Goal: Information Seeking & Learning: Learn about a topic

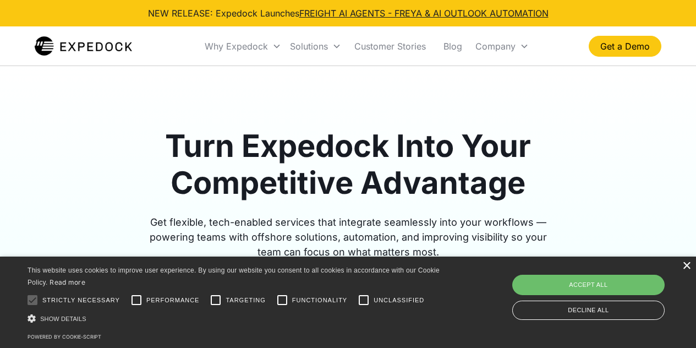
click at [685, 266] on div "×" at bounding box center [686, 266] width 8 height 8
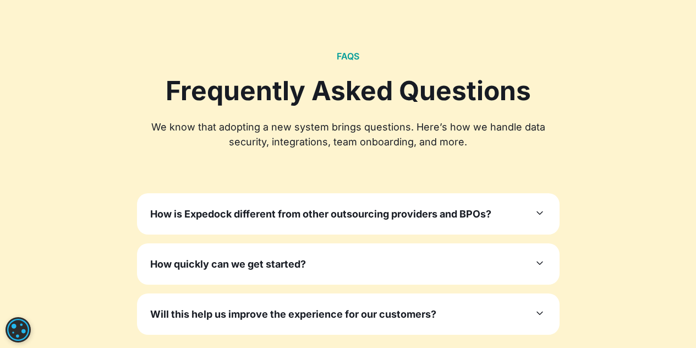
scroll to position [3357, 0]
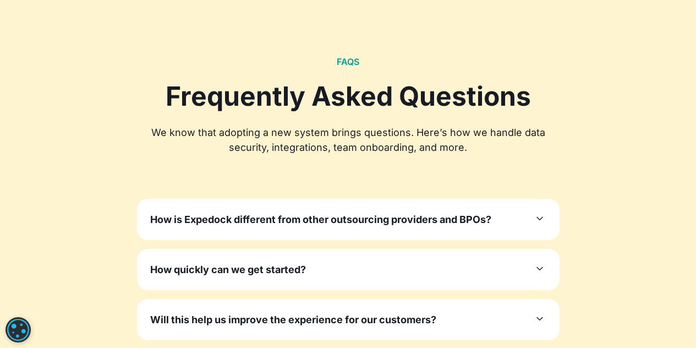
click at [382, 199] on div "How is Expedock different from other outsourcing providers and BPOs? Unlike gen…" at bounding box center [348, 219] width 423 height 41
click at [382, 212] on h3 "How is Expedock different from other outsourcing providers and BPOs?" at bounding box center [320, 219] width 341 height 15
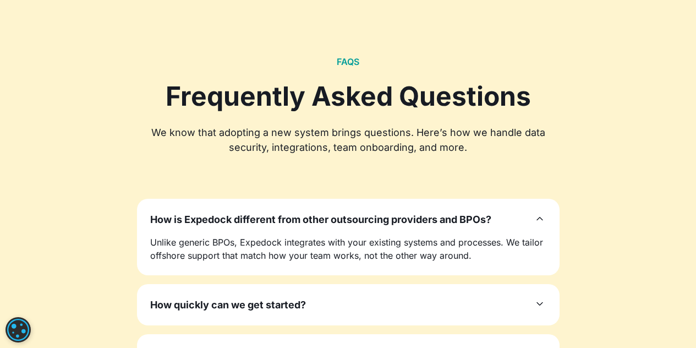
click at [380, 212] on h3 "How is Expedock different from other outsourcing providers and BPOs?" at bounding box center [320, 219] width 341 height 15
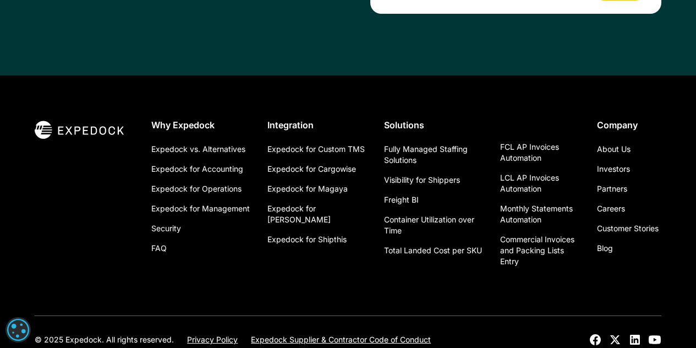
scroll to position [4150, 0]
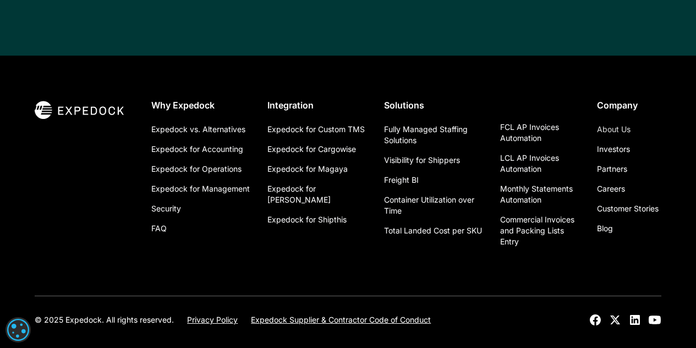
click at [622, 119] on link "About Us" at bounding box center [614, 129] width 34 height 20
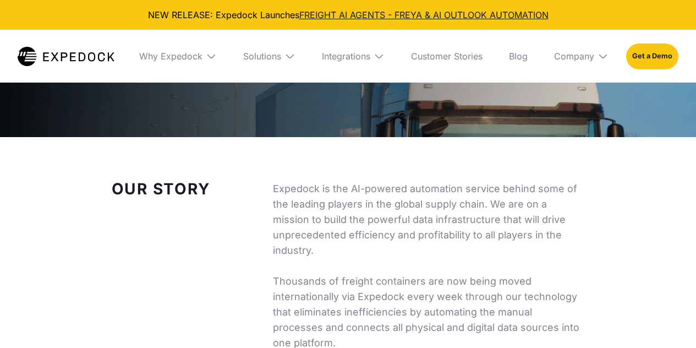
select select
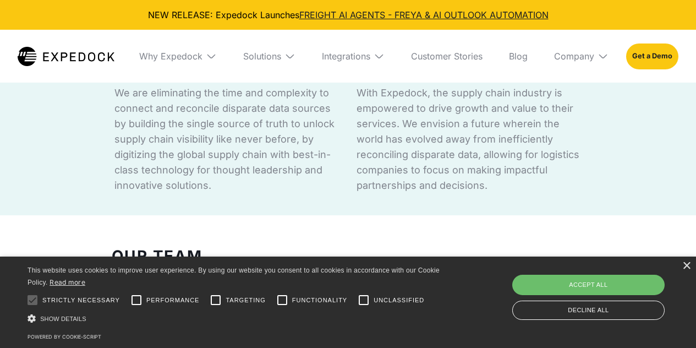
scroll to position [991, 0]
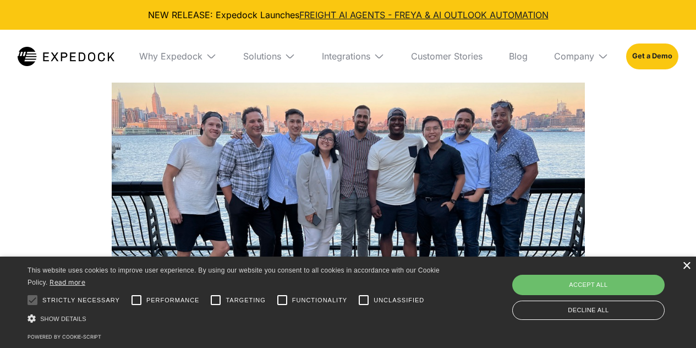
click at [687, 263] on div "×" at bounding box center [686, 266] width 8 height 8
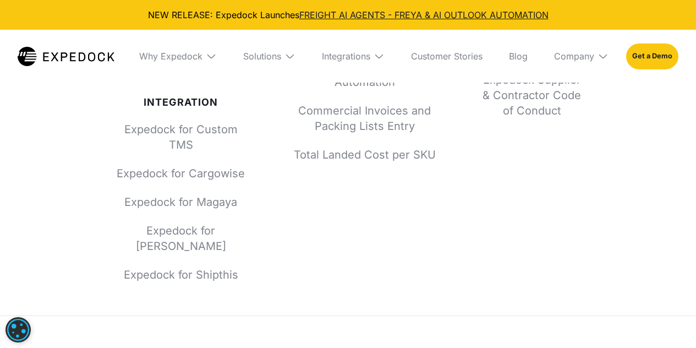
scroll to position [4950, 0]
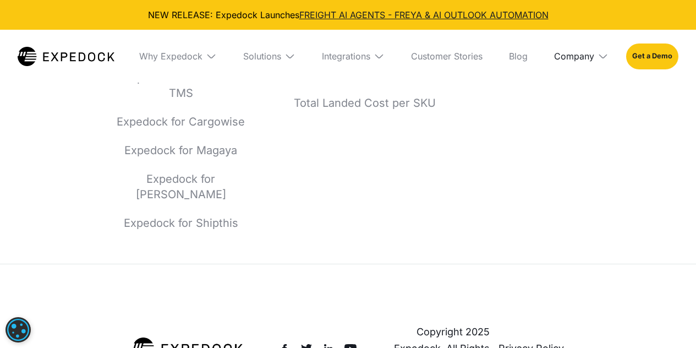
click at [582, 51] on div "Company" at bounding box center [574, 56] width 40 height 11
click at [584, 52] on div "Company" at bounding box center [574, 56] width 40 height 11
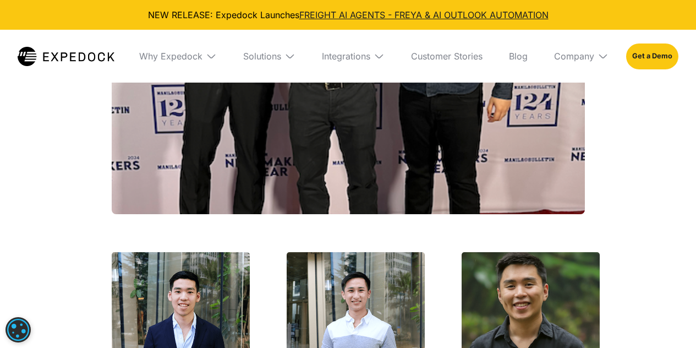
scroll to position [1885, 0]
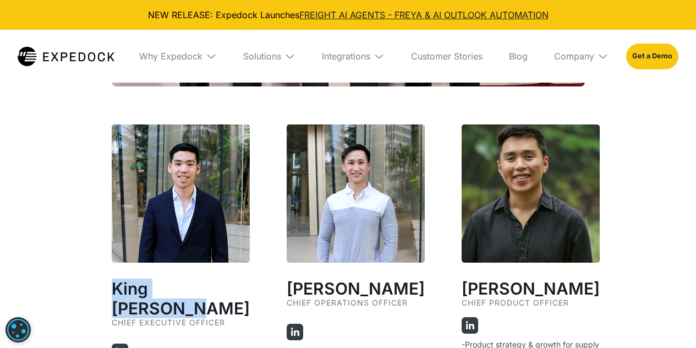
drag, startPoint x: 234, startPoint y: 285, endPoint x: 111, endPoint y: 281, distance: 123.3
click at [110, 281] on div "Our Founders ‍ King [PERSON_NAME] Chief Executive Officer AI Researcher who cam…" at bounding box center [348, 157] width 517 height 1091
copy h2 "King [PERSON_NAME]"
click at [122, 343] on img at bounding box center [120, 351] width 17 height 17
